Goal: Task Accomplishment & Management: Complete application form

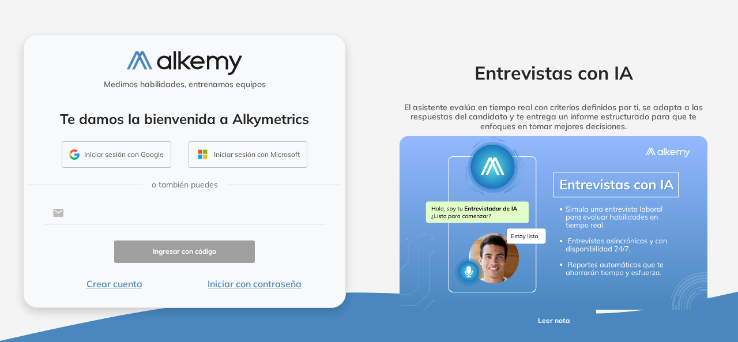
click at [119, 211] on input "text" at bounding box center [194, 213] width 261 height 22
type input "**********"
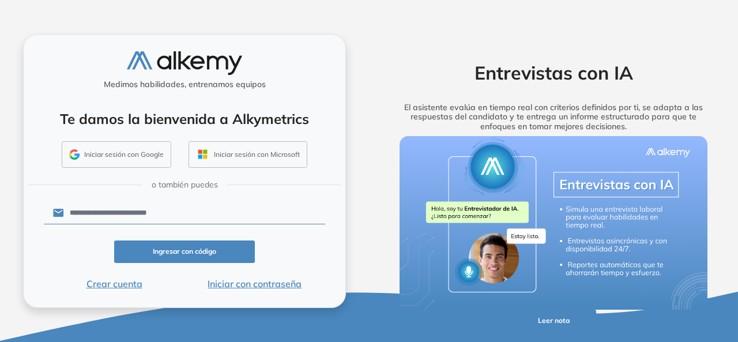
click at [209, 247] on button "Ingresar con código" at bounding box center [184, 252] width 141 height 22
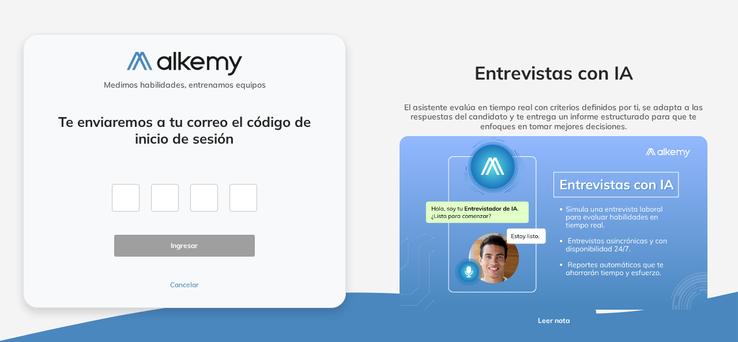
click at [123, 213] on div "Te enviaremos a tu correo el código de inicio de sesión Ingresar Cancelar" at bounding box center [185, 195] width 282 height 190
click at [126, 205] on input "text" at bounding box center [126, 198] width 28 height 28
type input "*"
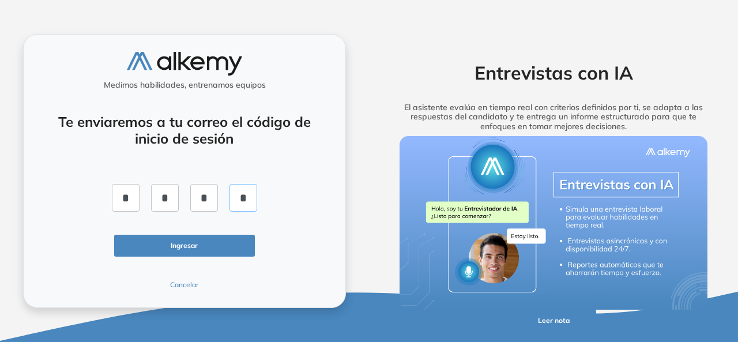
type input "*"
click button "Ingresar" at bounding box center [184, 246] width 141 height 22
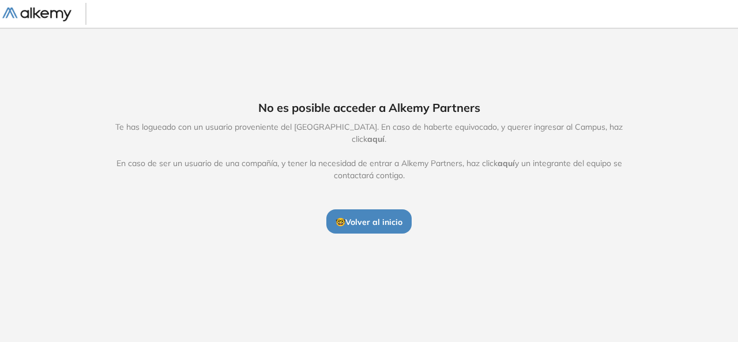
click at [385, 134] on span "aquí" at bounding box center [375, 139] width 17 height 10
